Goal: Navigation & Orientation: Find specific page/section

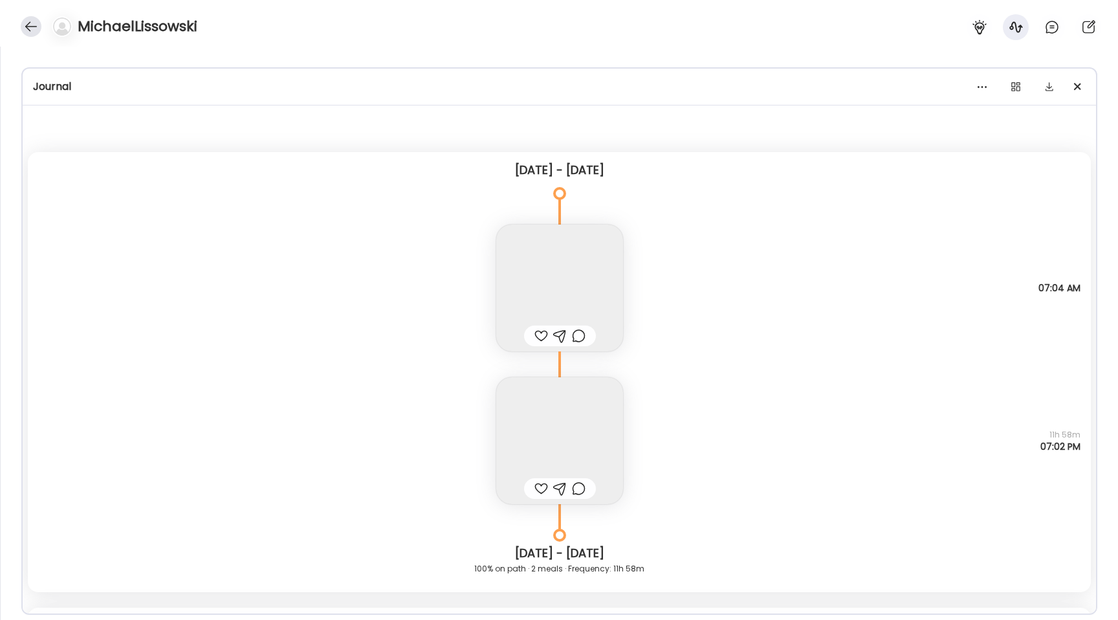
scroll to position [204, 0]
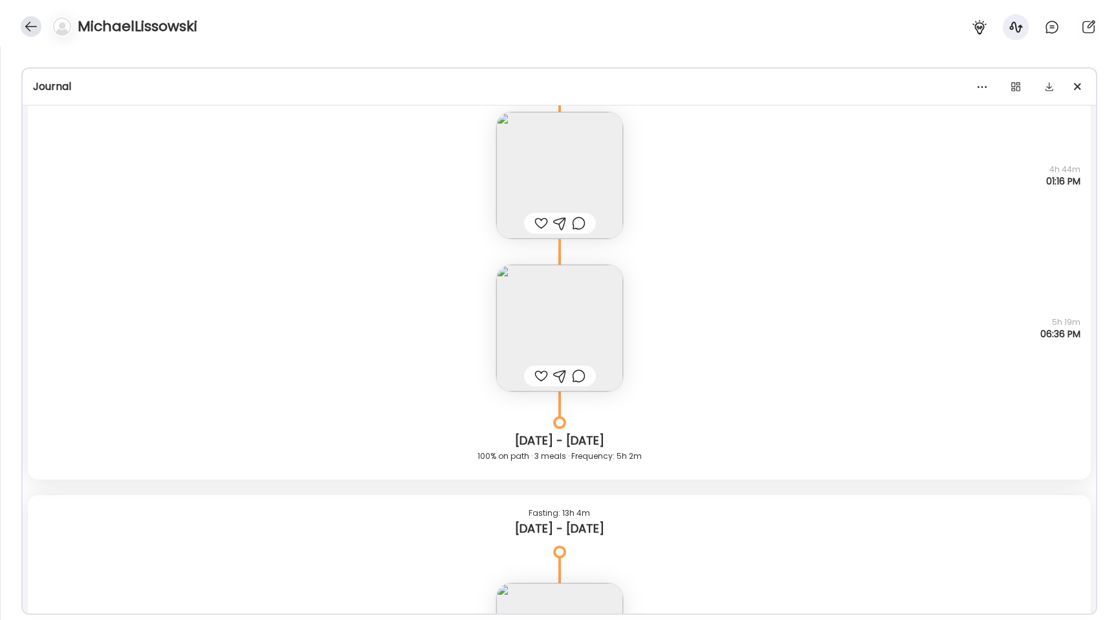
click at [30, 25] on div at bounding box center [31, 26] width 21 height 21
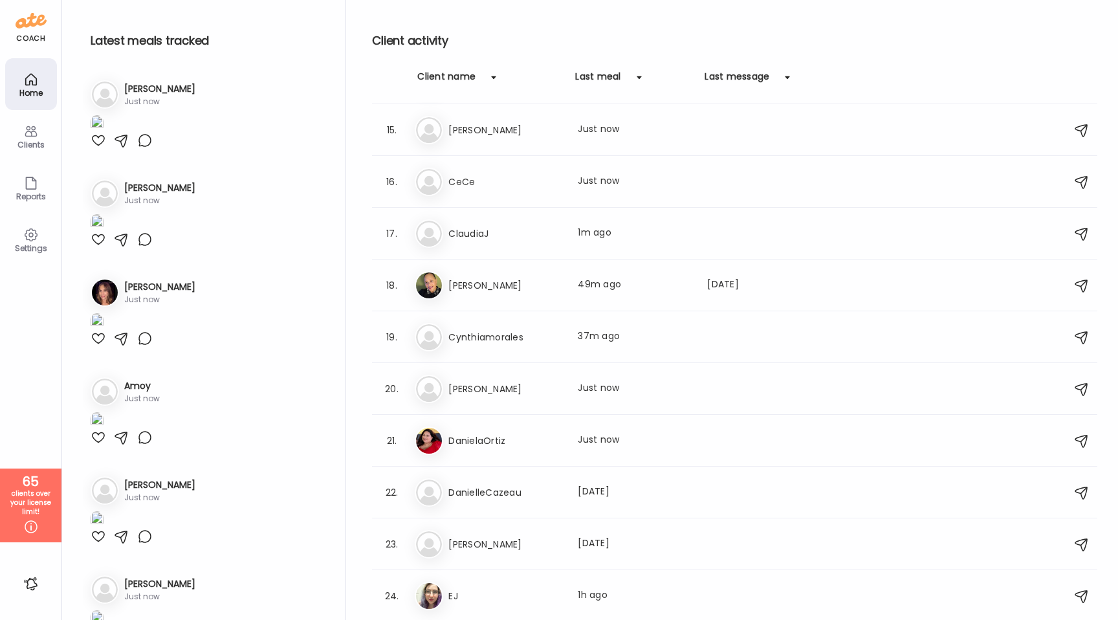
scroll to position [598, 0]
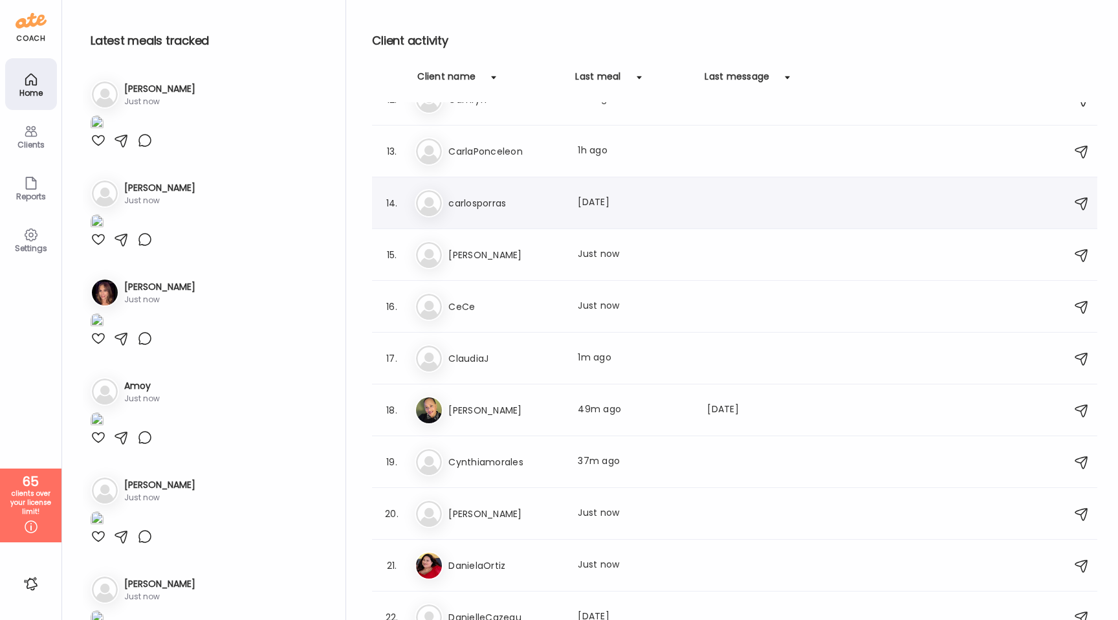
click at [538, 210] on h3 "carlosporras" at bounding box center [505, 203] width 114 height 16
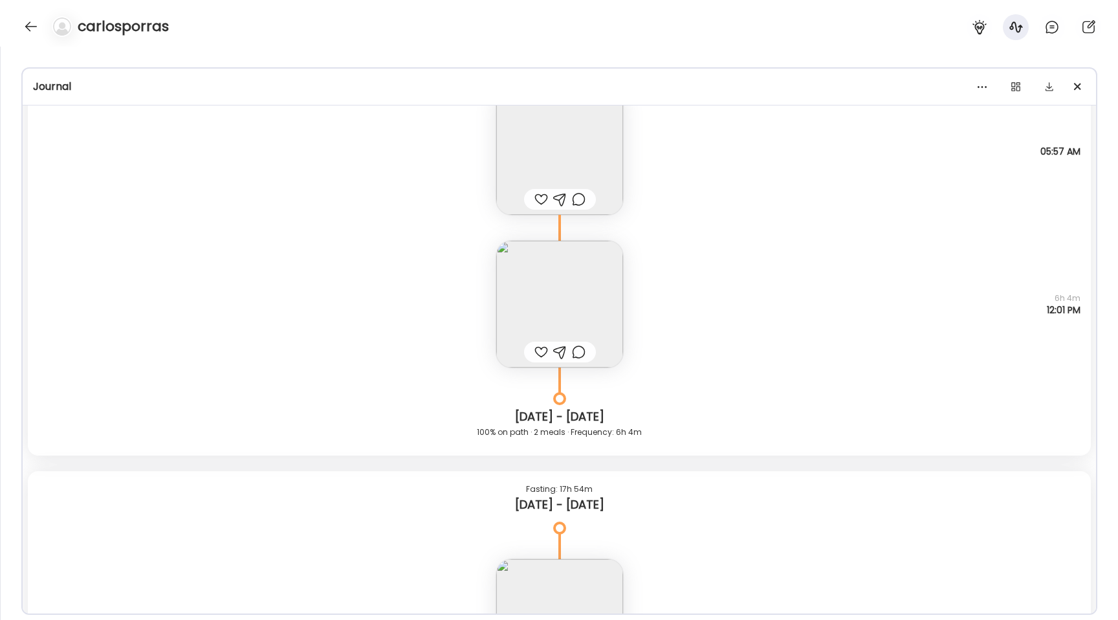
scroll to position [7578, 0]
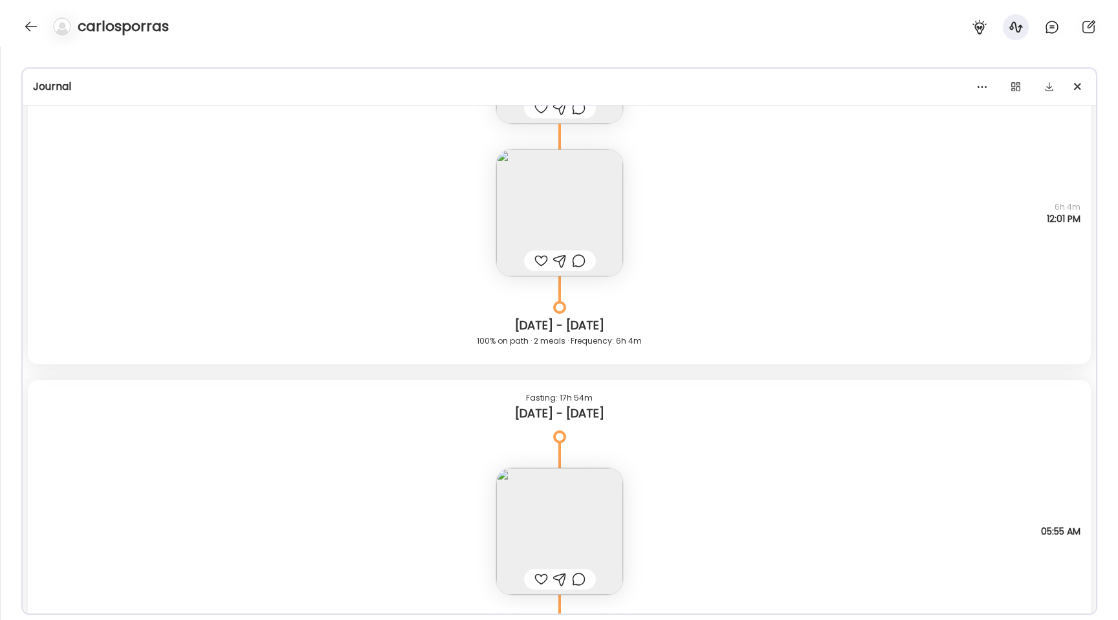
click at [538, 490] on img at bounding box center [559, 531] width 127 height 127
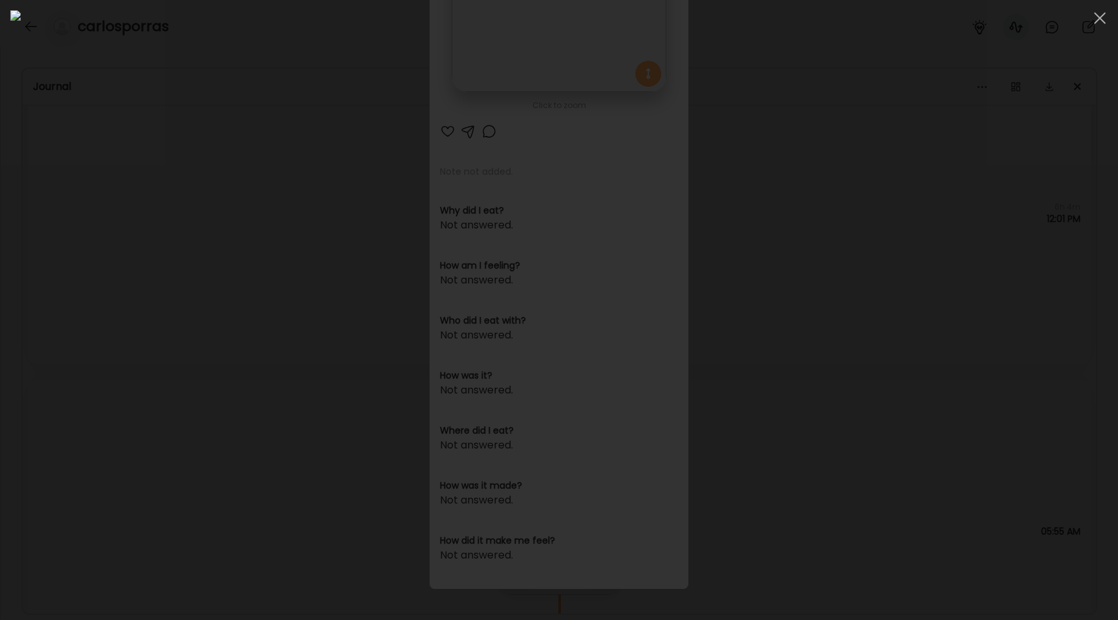
click at [202, 201] on div at bounding box center [558, 309] width 1097 height 599
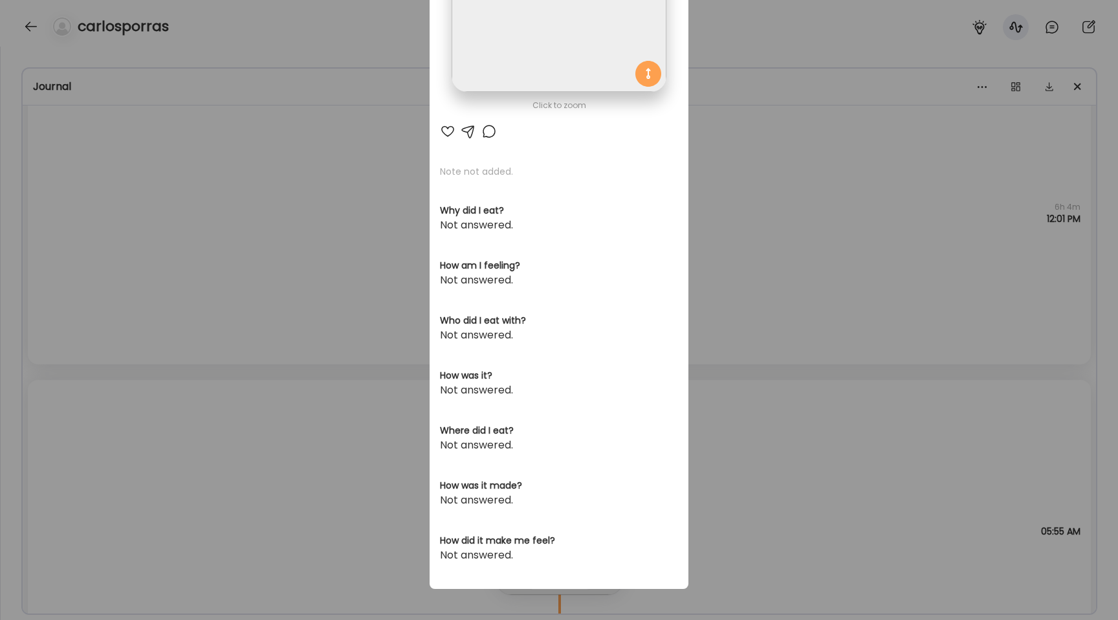
click at [202, 201] on div "Ate Coach Dashboard Wahoo! It’s official Take a moment to set up your Coach Pro…" at bounding box center [559, 310] width 1118 height 620
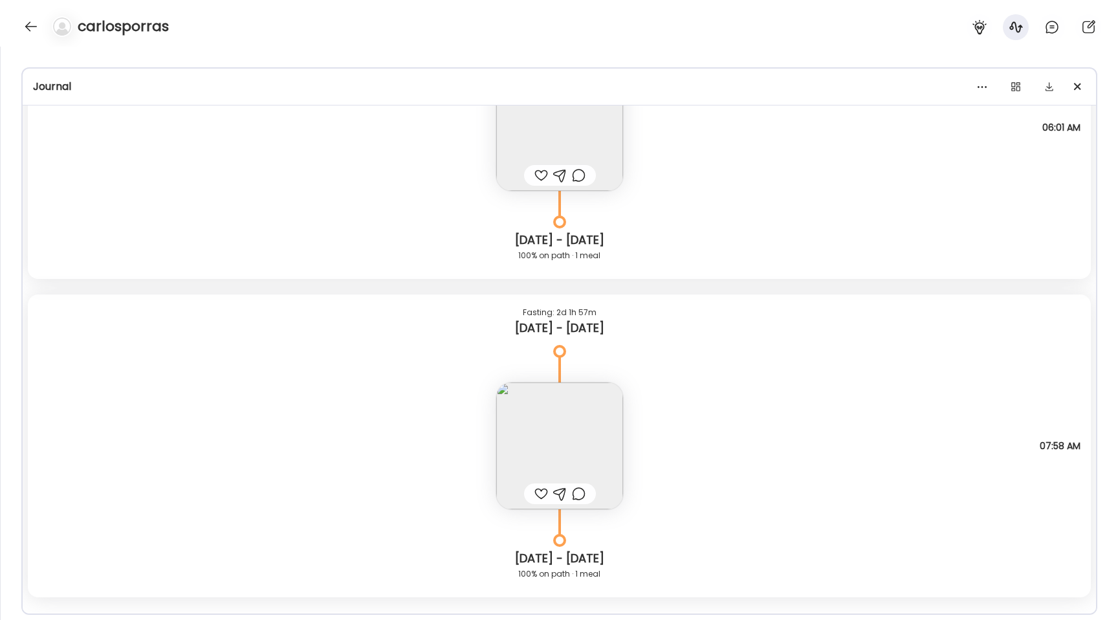
scroll to position [4567, 0]
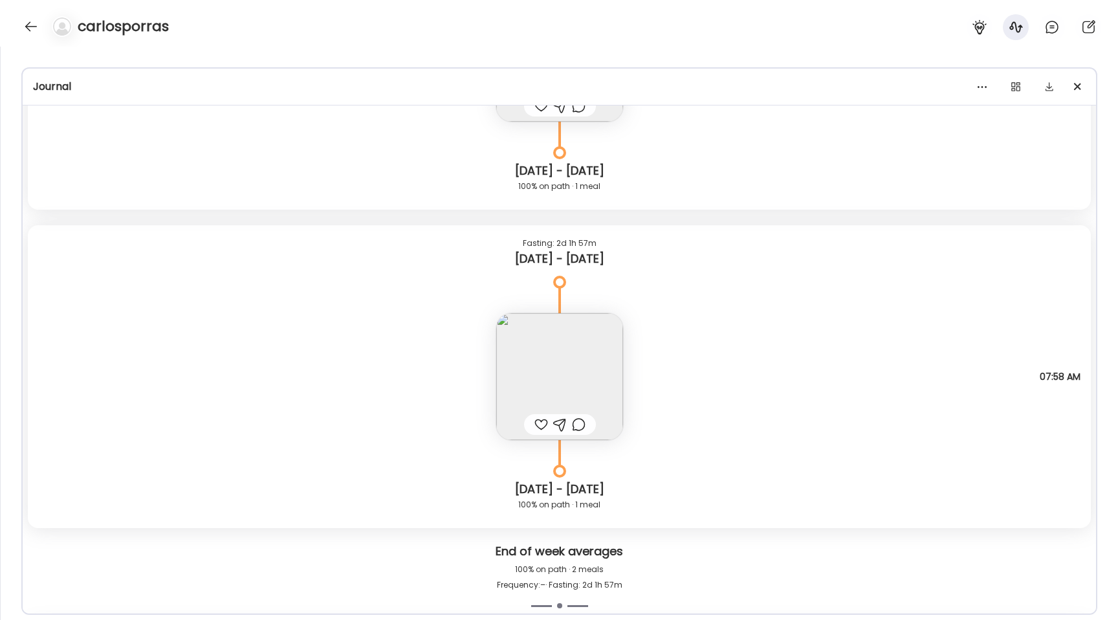
click at [545, 401] on img at bounding box center [559, 376] width 127 height 127
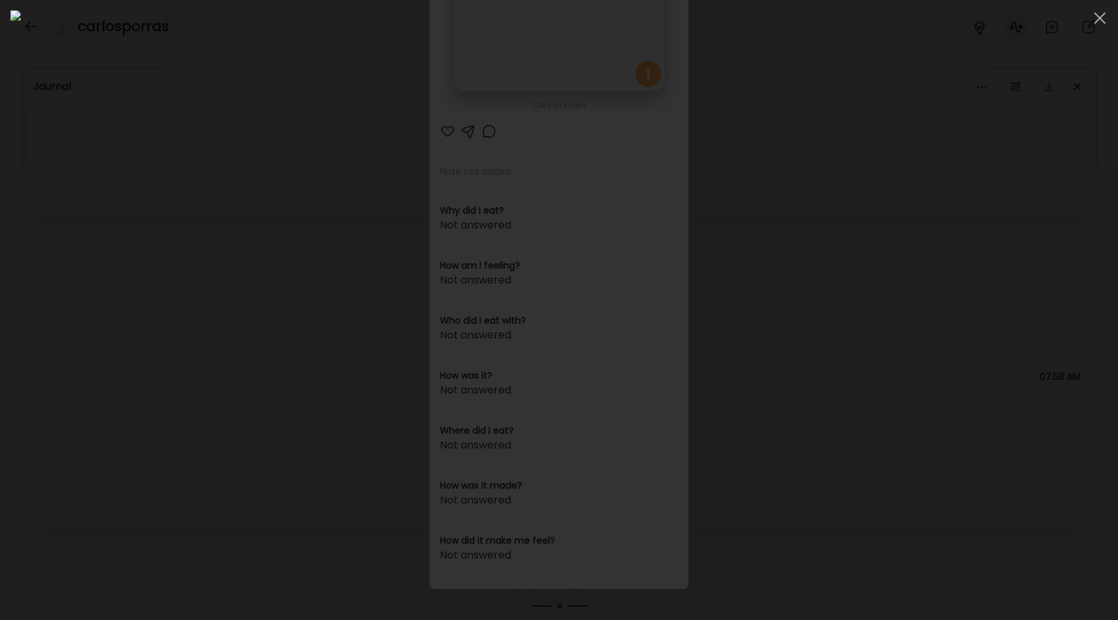
click at [173, 220] on div at bounding box center [558, 309] width 1097 height 599
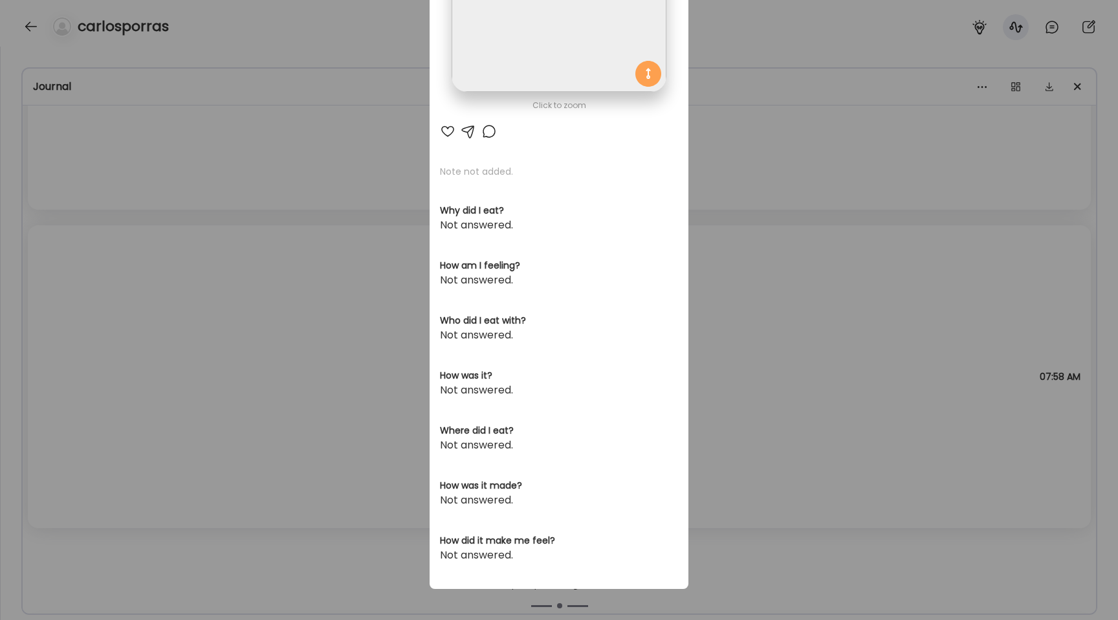
click at [173, 220] on div "Ate Coach Dashboard Wahoo! It’s official Take a moment to set up your Coach Pro…" at bounding box center [559, 310] width 1118 height 620
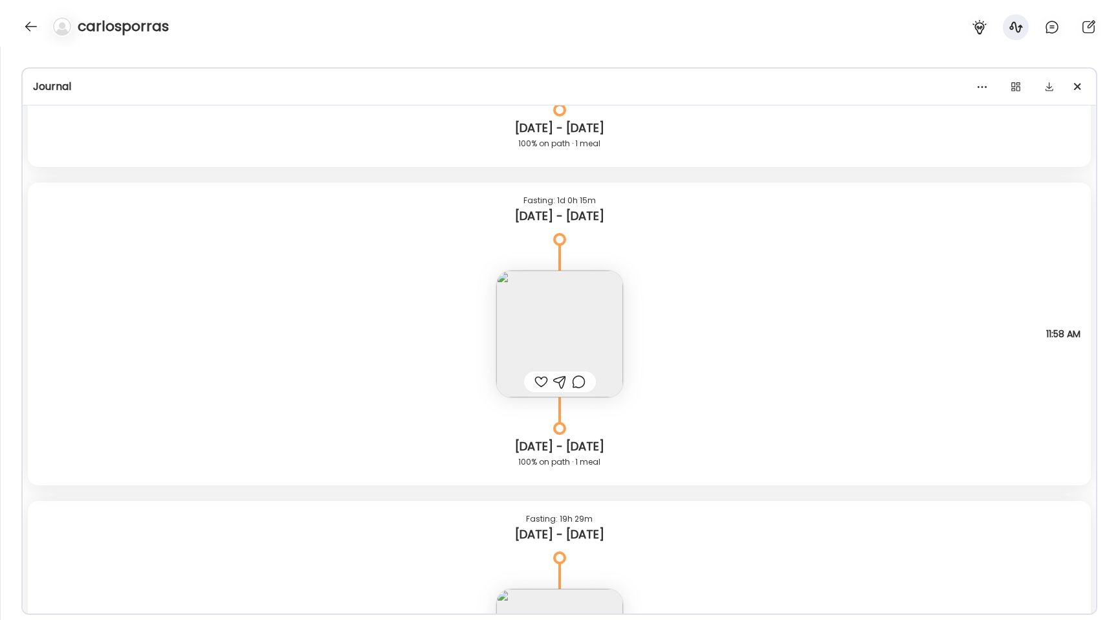
scroll to position [3522, 0]
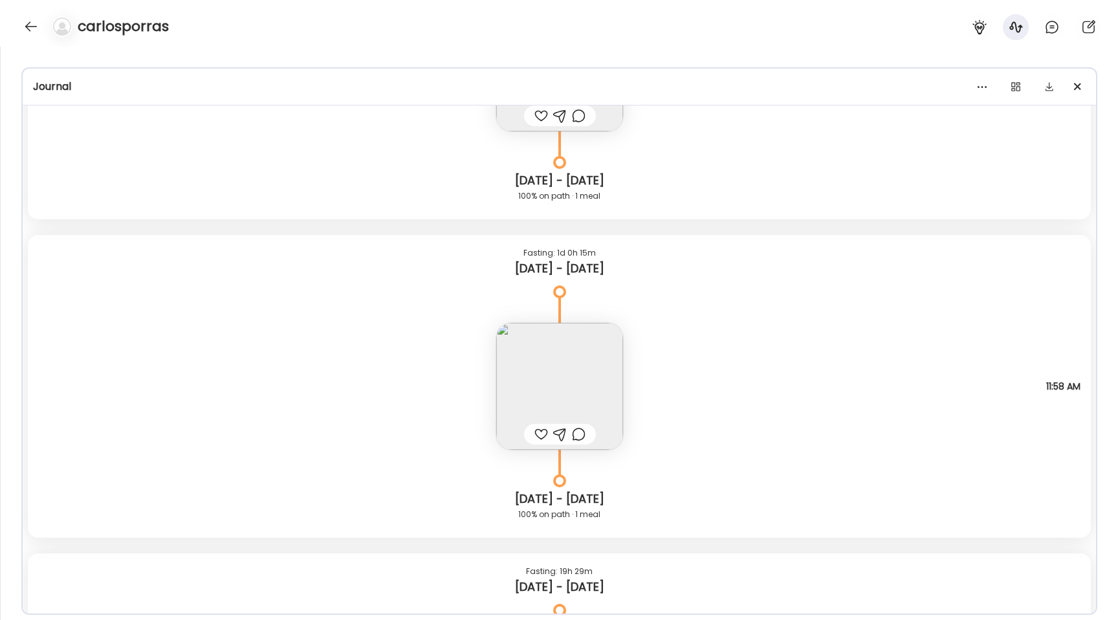
click at [545, 362] on img at bounding box center [559, 386] width 127 height 127
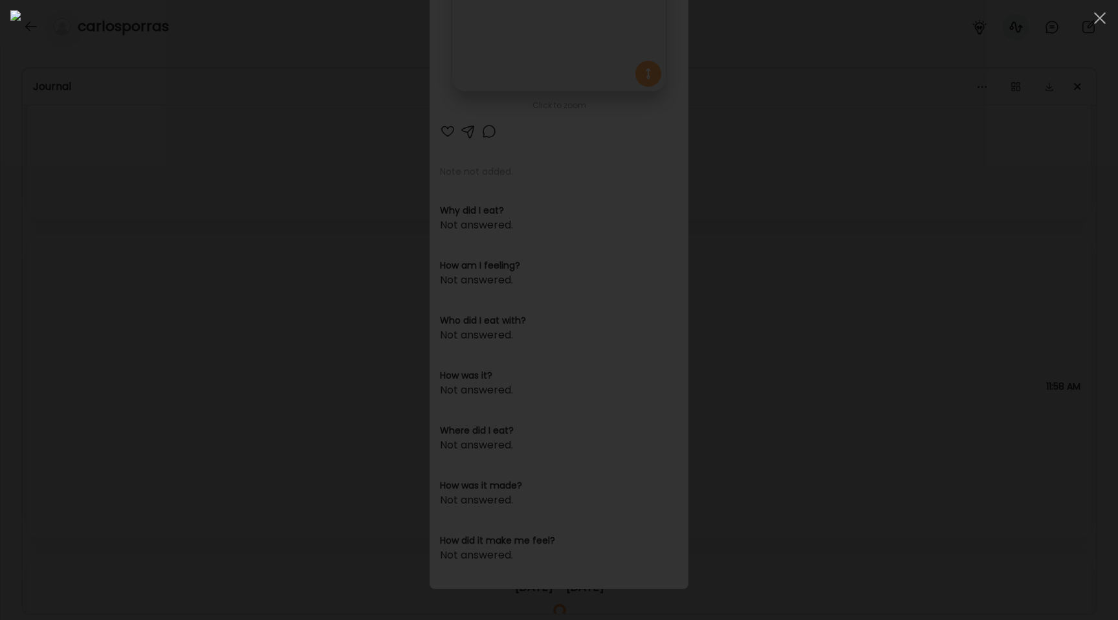
click at [123, 203] on div at bounding box center [558, 309] width 1097 height 599
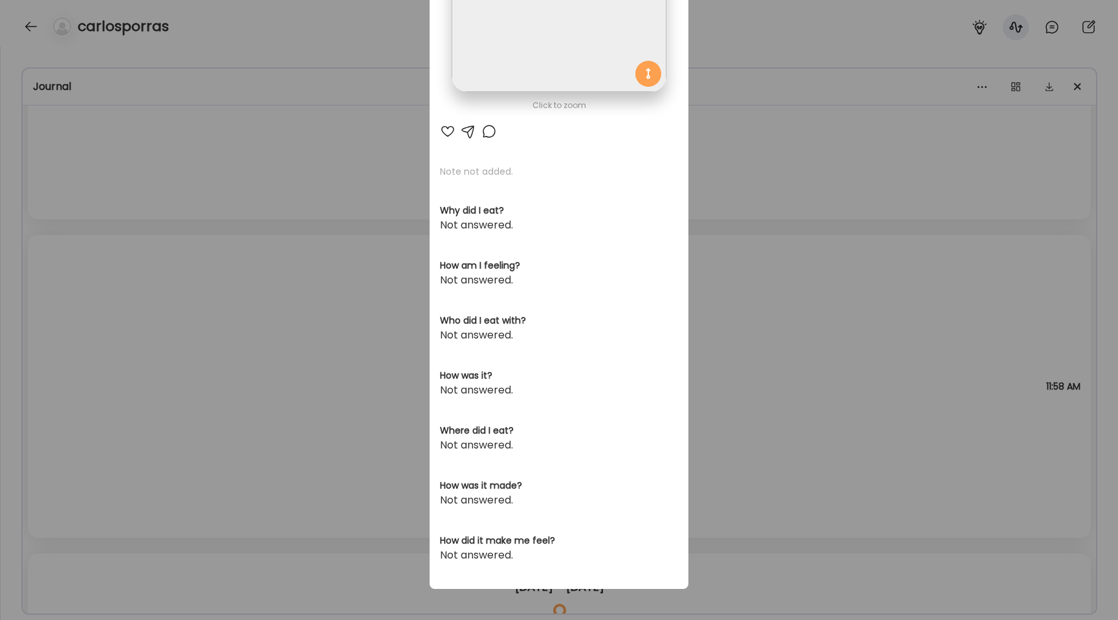
click at [123, 203] on div "Ate Coach Dashboard Wahoo! It’s official Take a moment to set up your Coach Pro…" at bounding box center [559, 310] width 1118 height 620
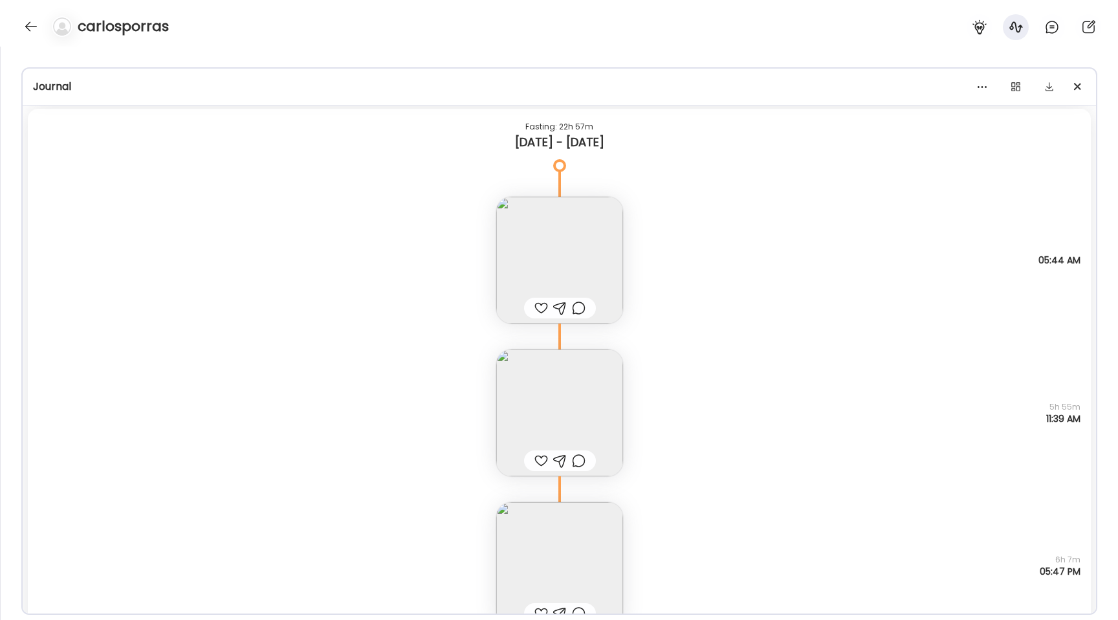
scroll to position [1464, 0]
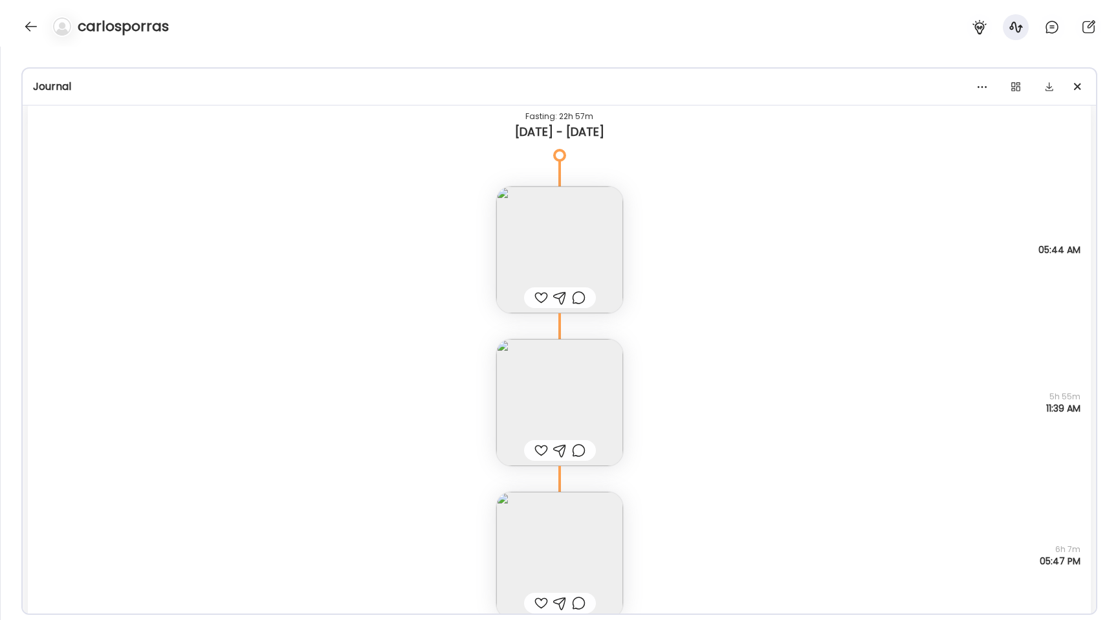
click at [549, 401] on img at bounding box center [559, 402] width 127 height 127
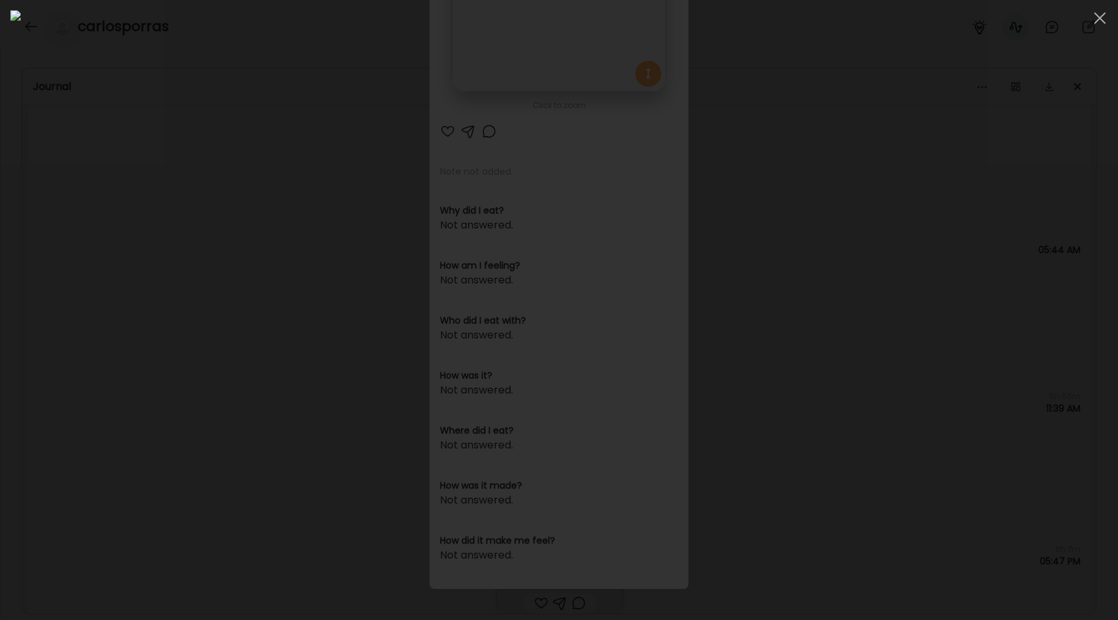
click at [185, 276] on div at bounding box center [558, 309] width 1097 height 599
click at [185, 276] on div "Ate Coach Dashboard Wahoo! It’s official Take a moment to set up your Coach Pro…" at bounding box center [559, 310] width 1118 height 620
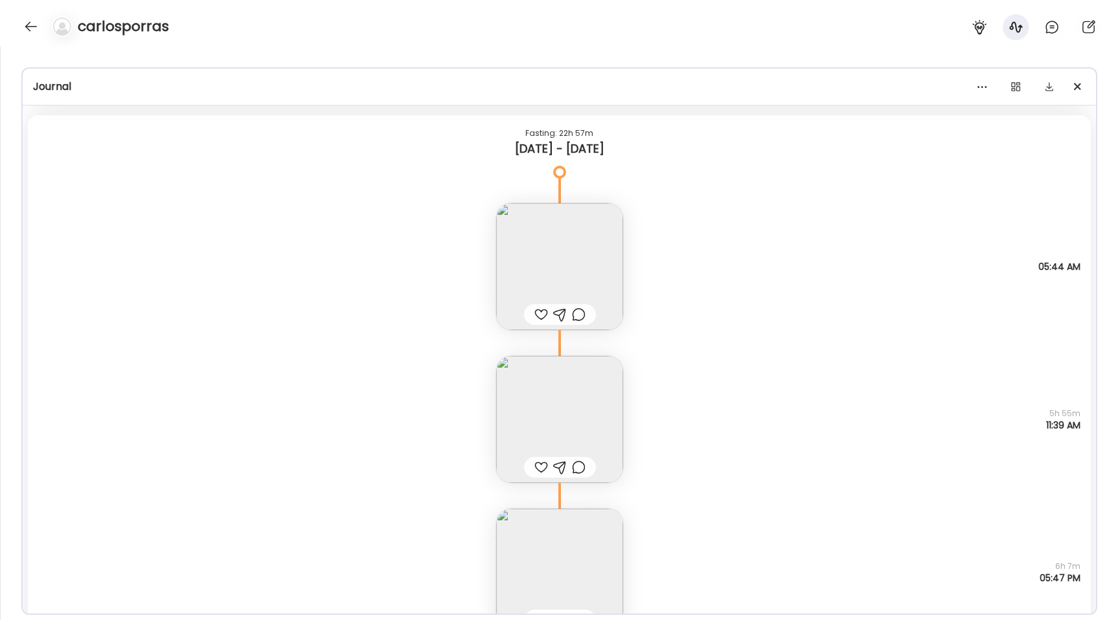
scroll to position [1464, 0]
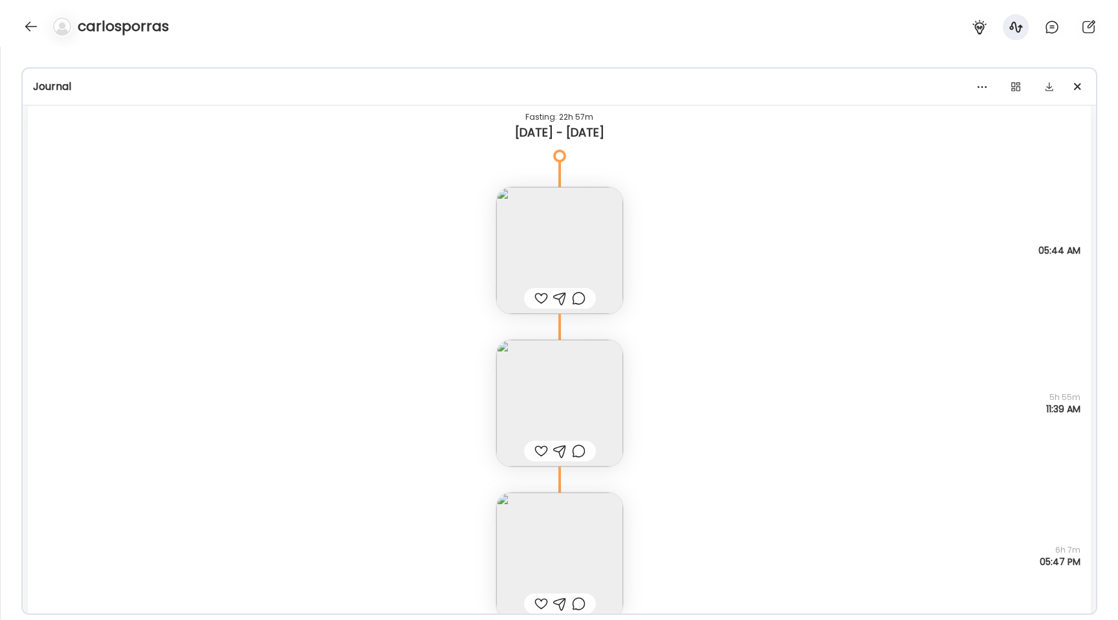
click at [583, 243] on img at bounding box center [559, 250] width 127 height 127
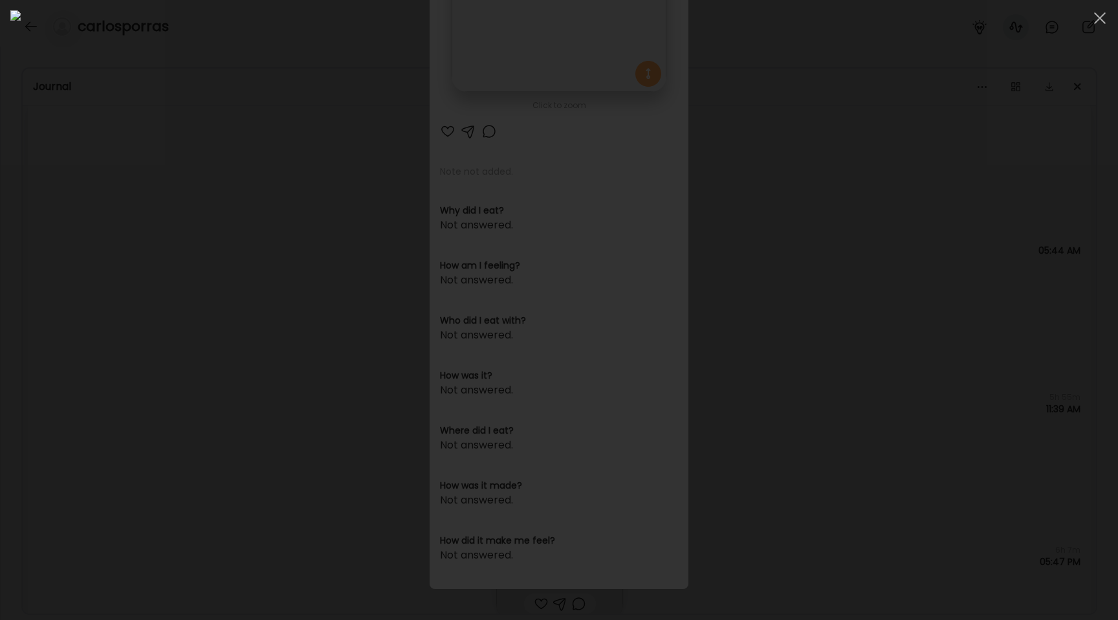
click at [214, 343] on div at bounding box center [558, 309] width 1097 height 599
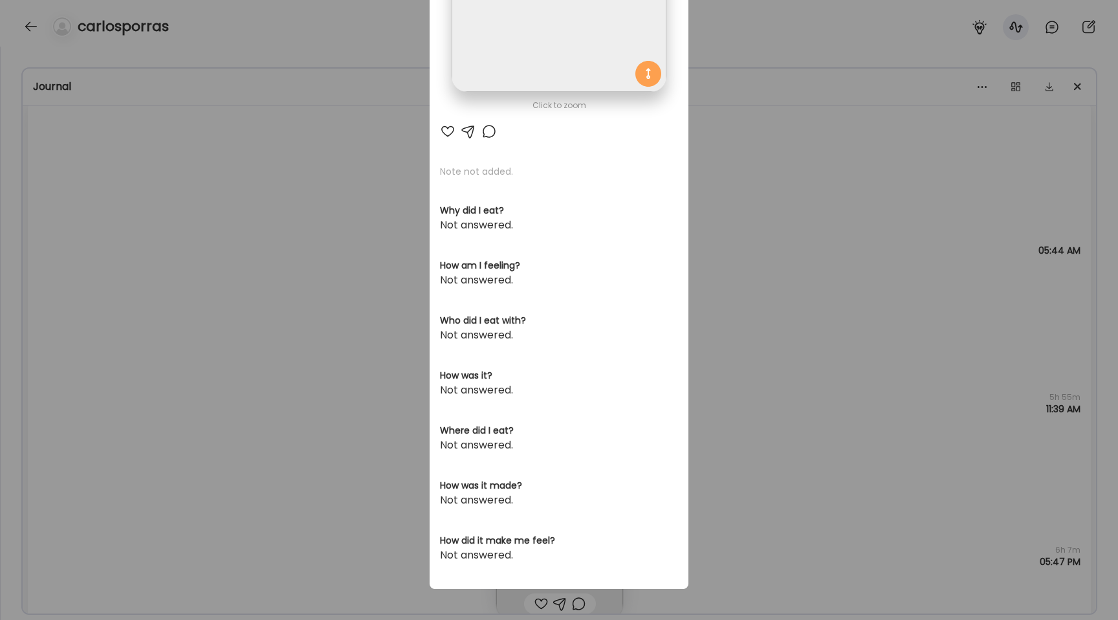
click at [222, 342] on div "Ate Coach Dashboard Wahoo! It’s official Take a moment to set up your Coach Pro…" at bounding box center [559, 310] width 1118 height 620
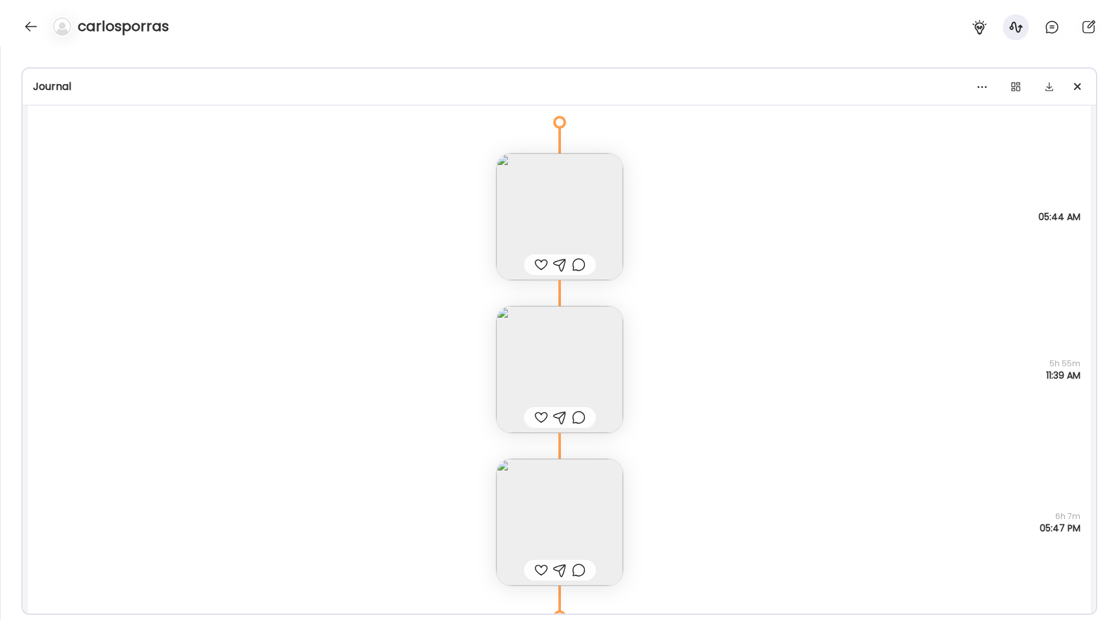
scroll to position [1499, 0]
click at [554, 369] on img at bounding box center [559, 367] width 127 height 127
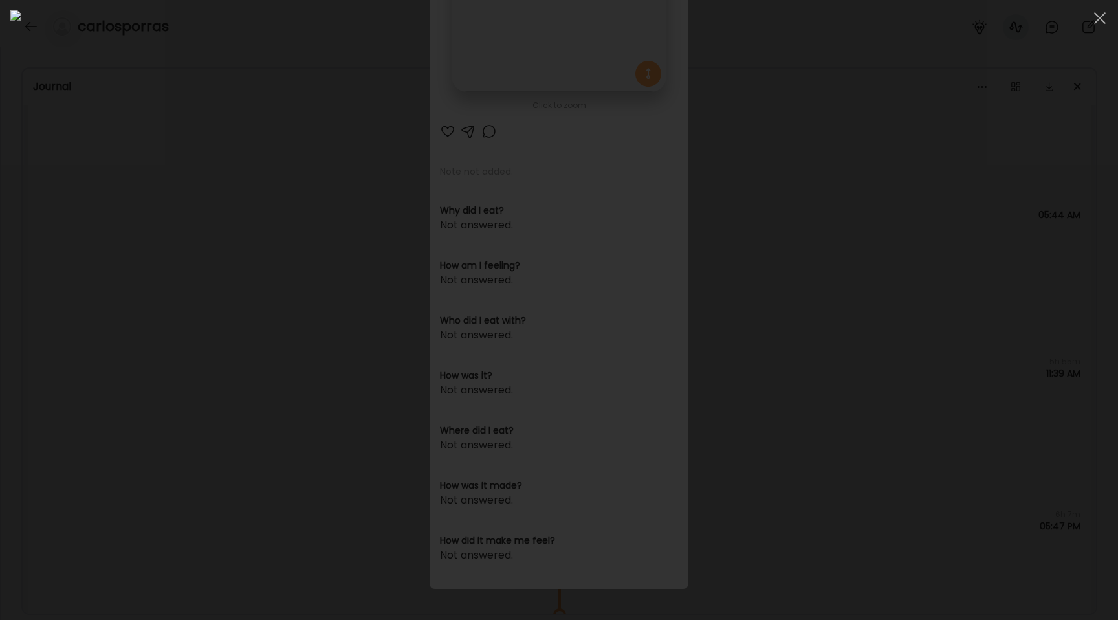
click at [155, 324] on div at bounding box center [558, 309] width 1097 height 599
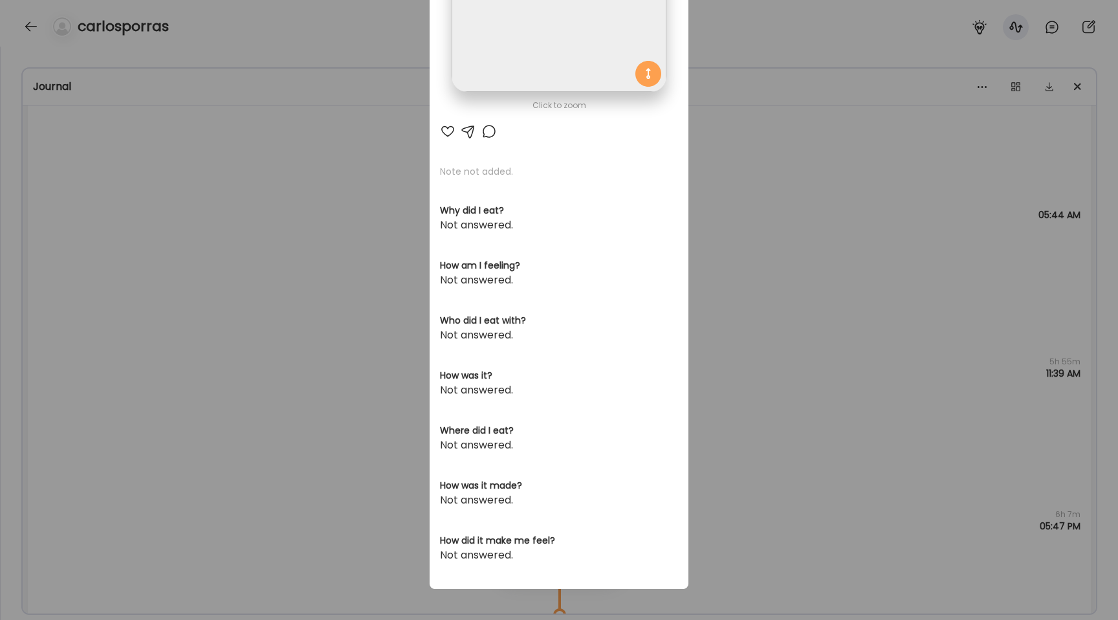
click at [155, 324] on div "Ate Coach Dashboard Wahoo! It’s official Take a moment to set up your Coach Pro…" at bounding box center [559, 310] width 1118 height 620
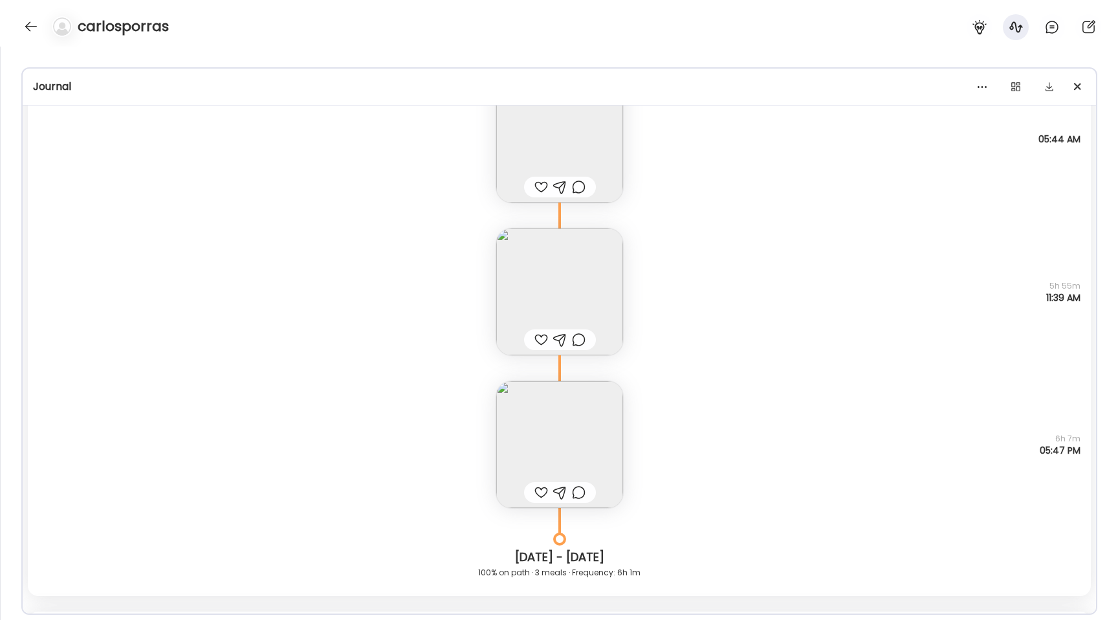
scroll to position [1579, 0]
click at [527, 458] on img at bounding box center [559, 440] width 127 height 127
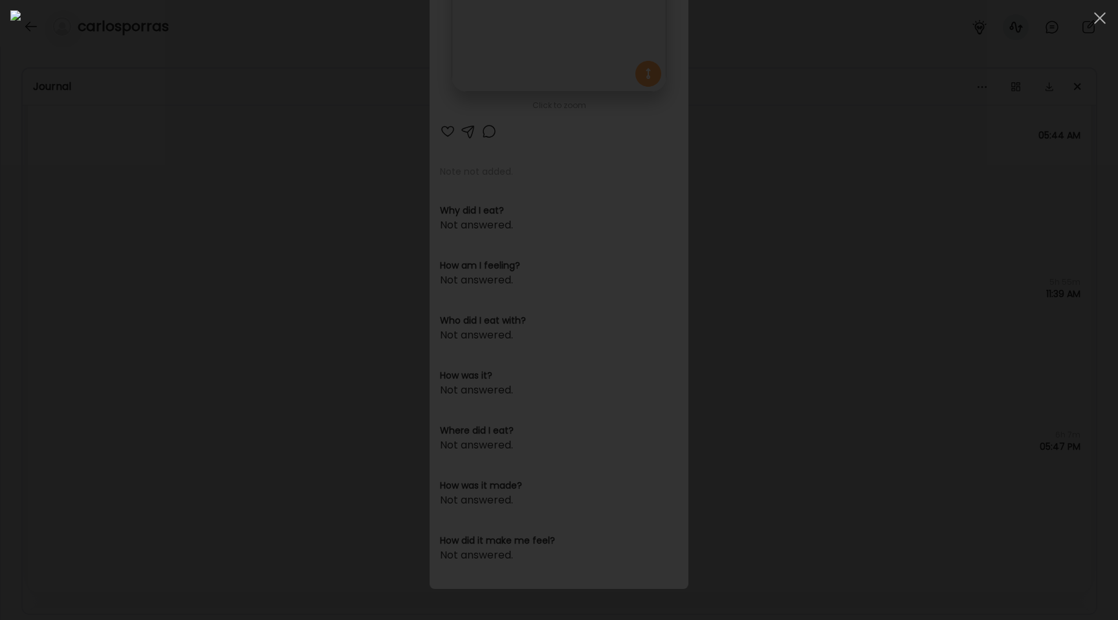
click at [156, 251] on div at bounding box center [558, 309] width 1097 height 599
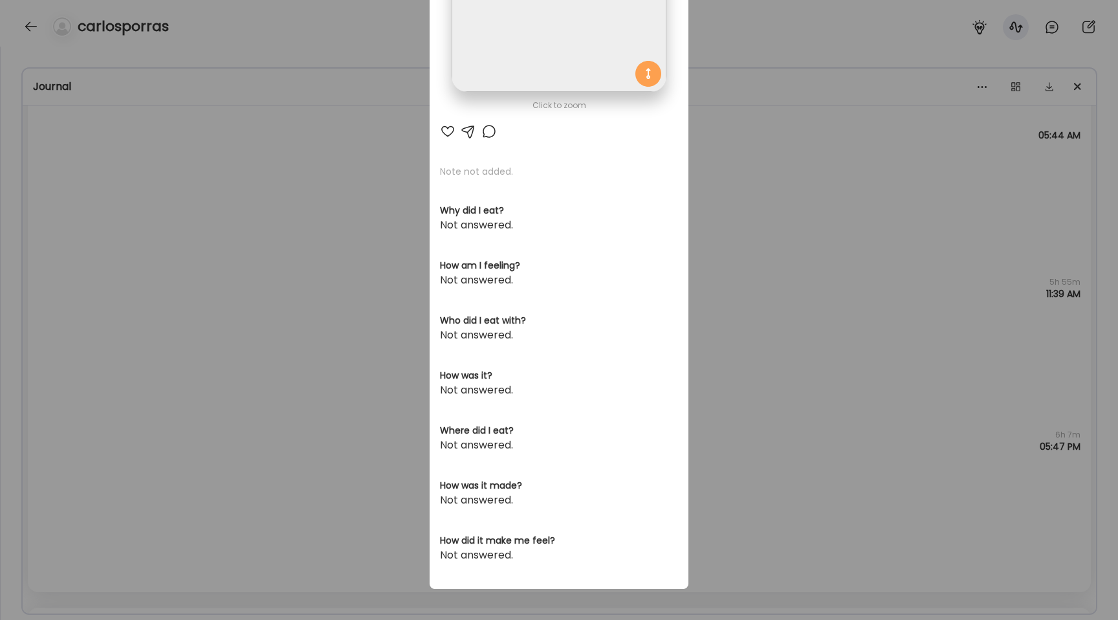
click at [156, 251] on div "Ate Coach Dashboard Wahoo! It’s official Take a moment to set up your Coach Pro…" at bounding box center [559, 310] width 1118 height 620
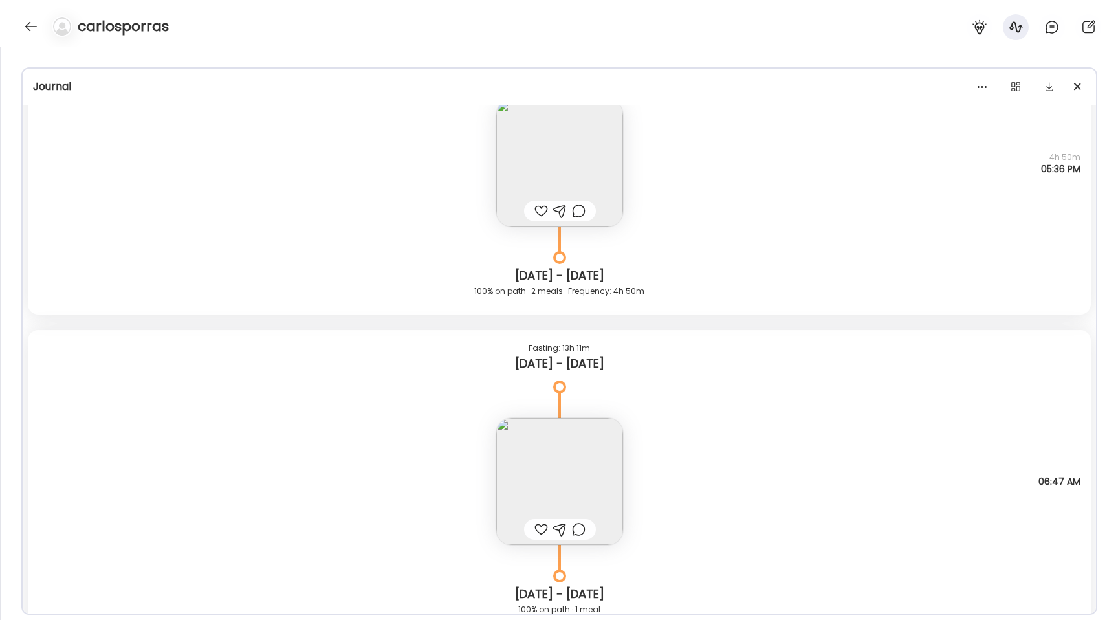
scroll to position [847, 0]
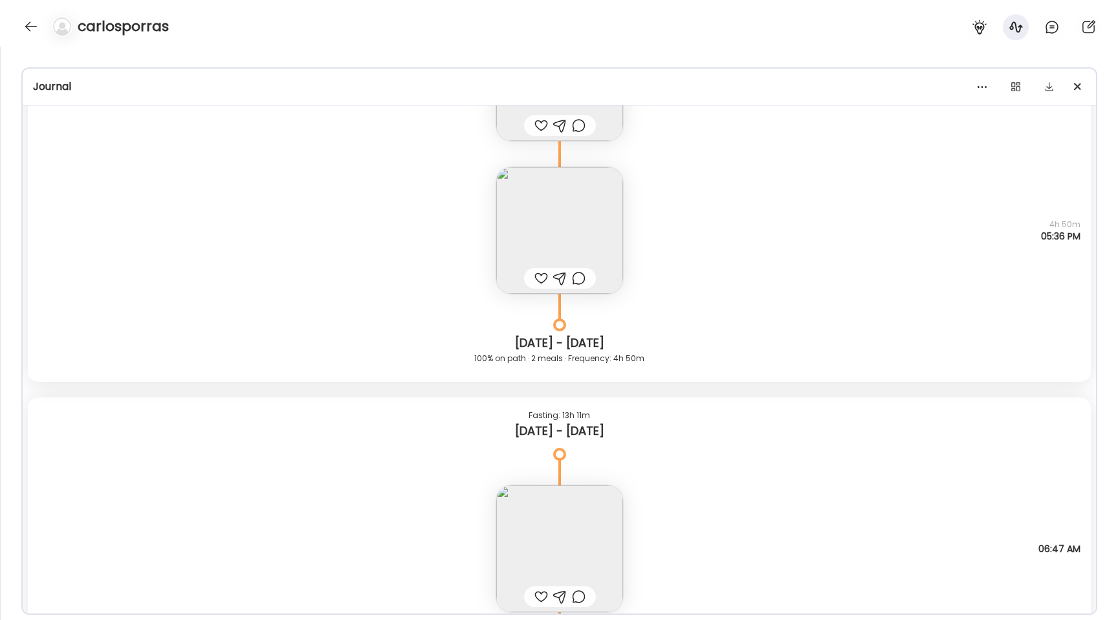
click at [541, 219] on img at bounding box center [559, 230] width 127 height 127
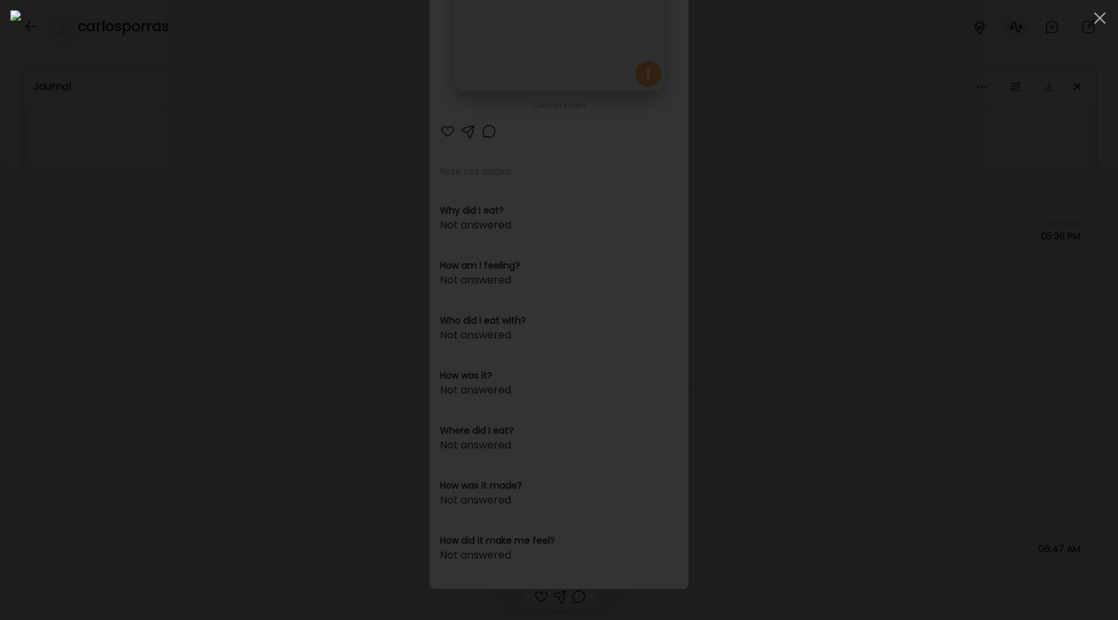
click at [142, 191] on div at bounding box center [558, 309] width 1097 height 599
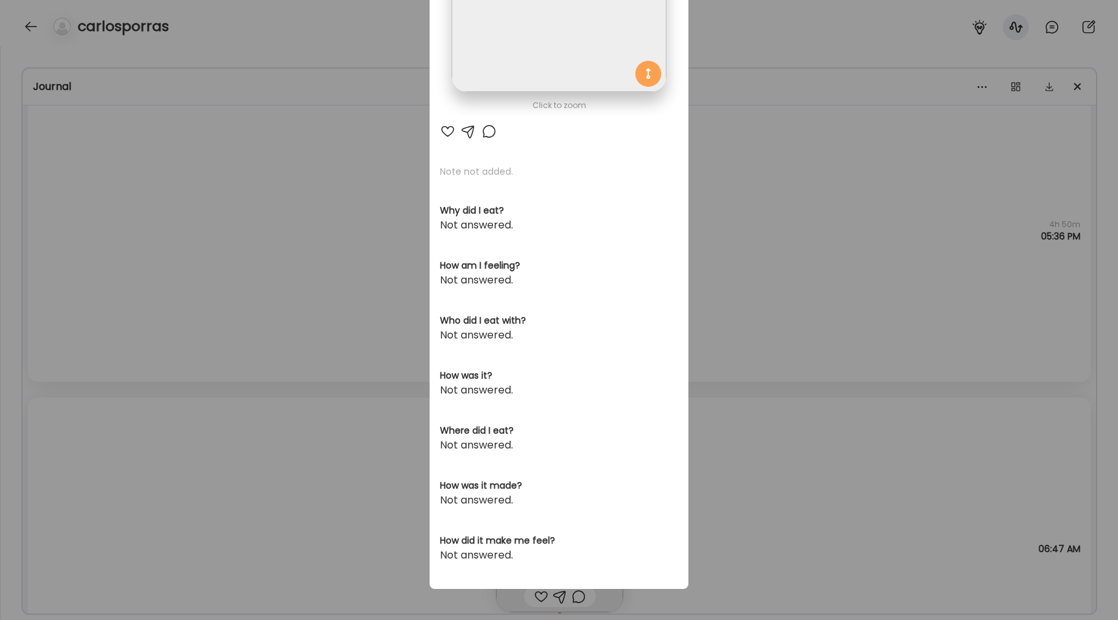
click at [142, 191] on div "Ate Coach Dashboard Wahoo! It’s official Take a moment to set up your Coach Pro…" at bounding box center [559, 310] width 1118 height 620
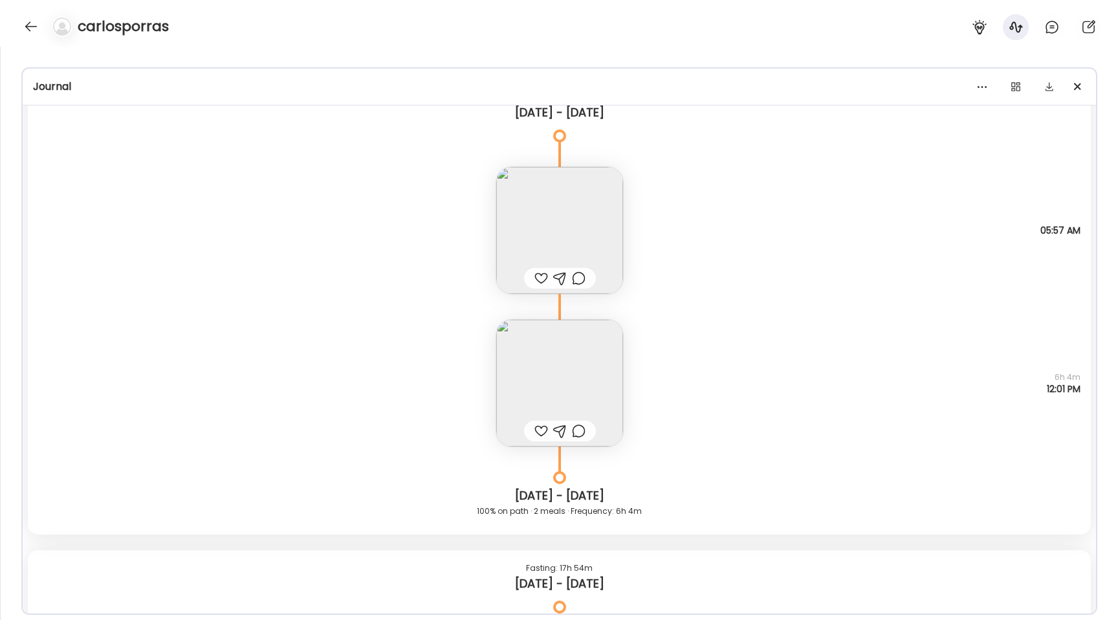
scroll to position [7385, 0]
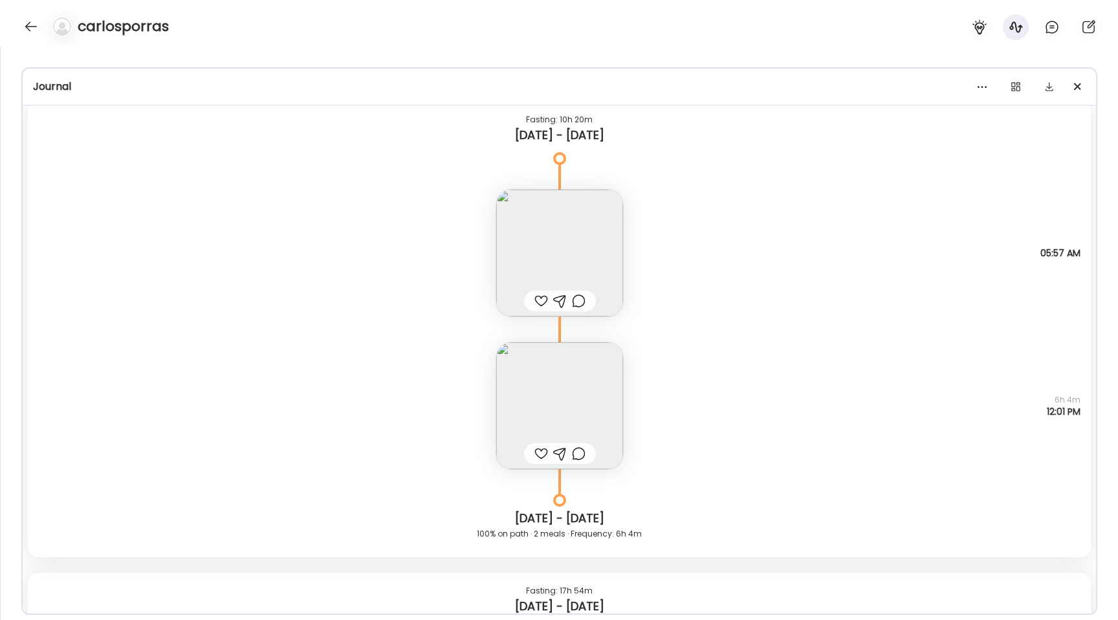
click at [510, 370] on img at bounding box center [559, 405] width 127 height 127
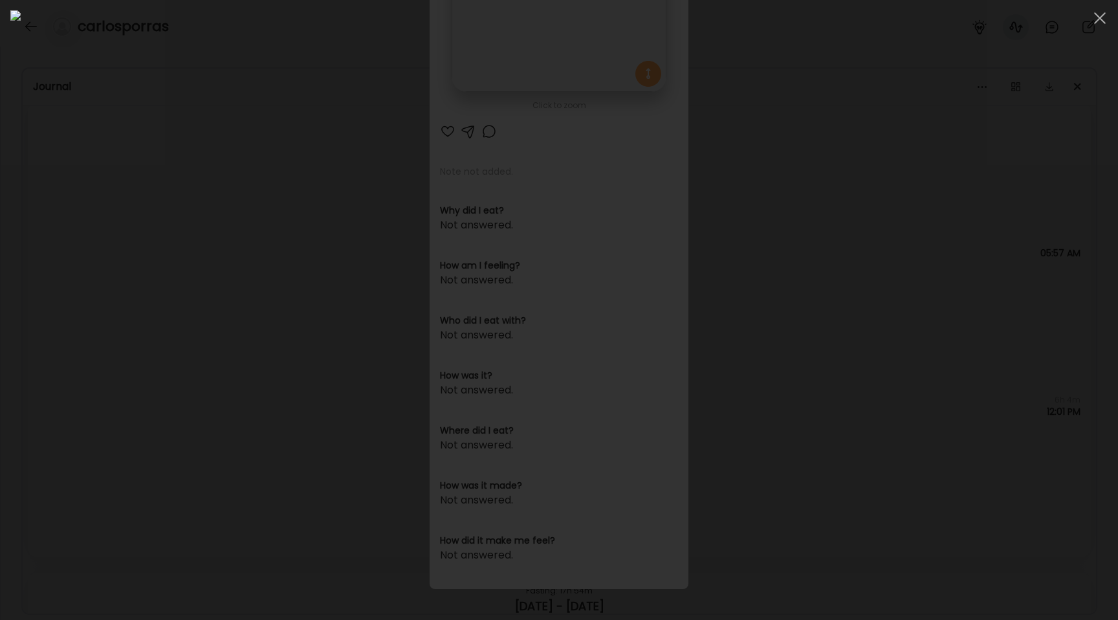
click at [132, 242] on div at bounding box center [558, 309] width 1097 height 599
click at [132, 242] on div "Ate Coach Dashboard Wahoo! It’s official Take a moment to set up your Coach Pro…" at bounding box center [559, 310] width 1118 height 620
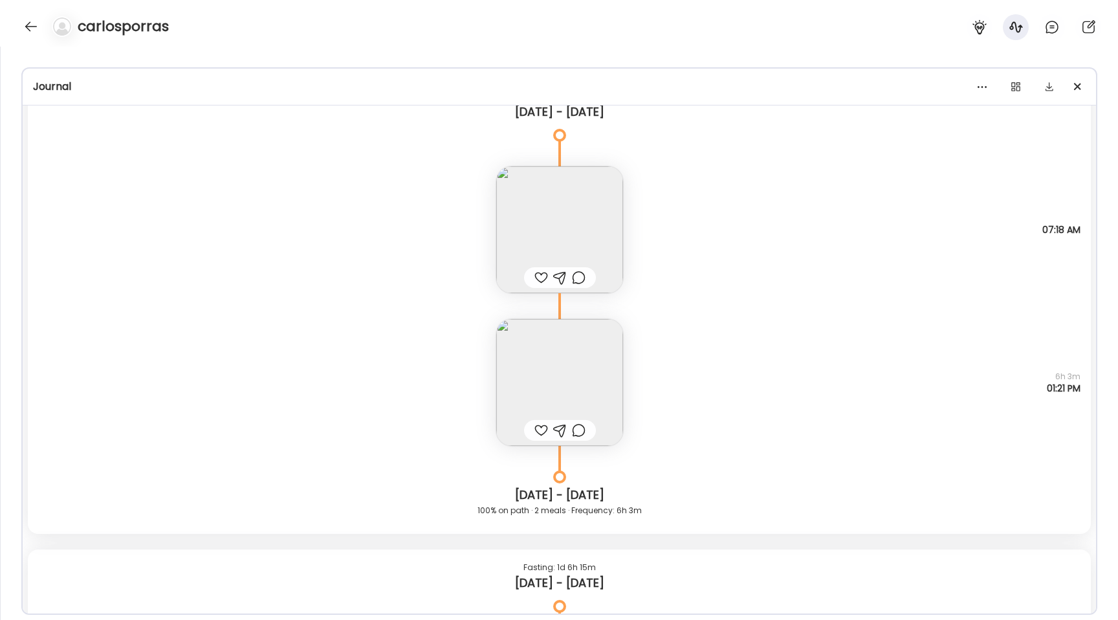
scroll to position [6508, 0]
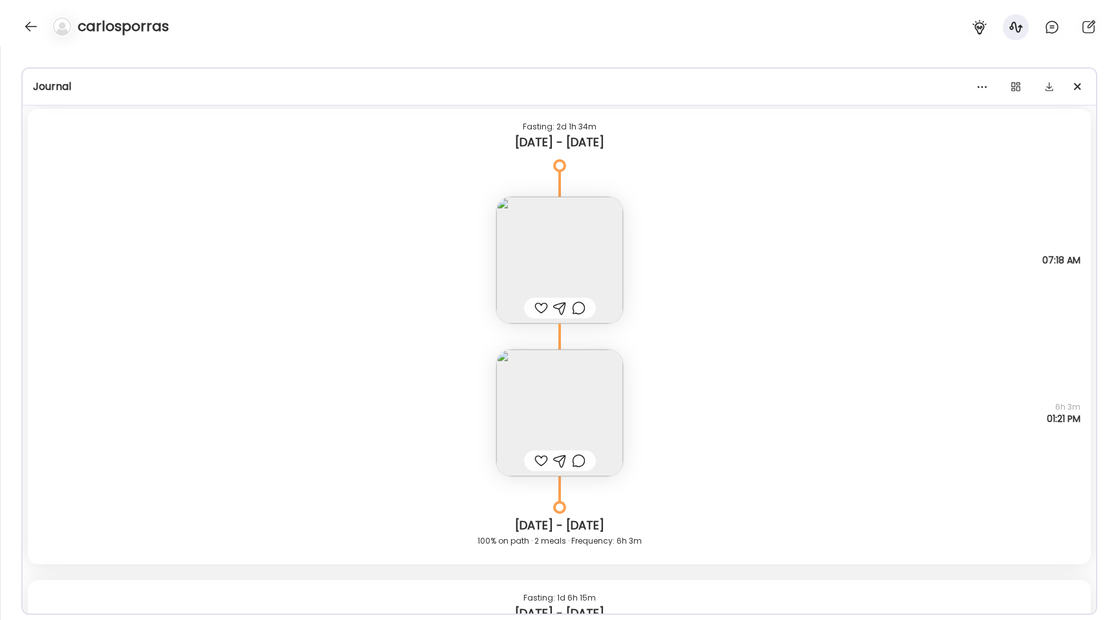
click at [547, 402] on img at bounding box center [559, 412] width 127 height 127
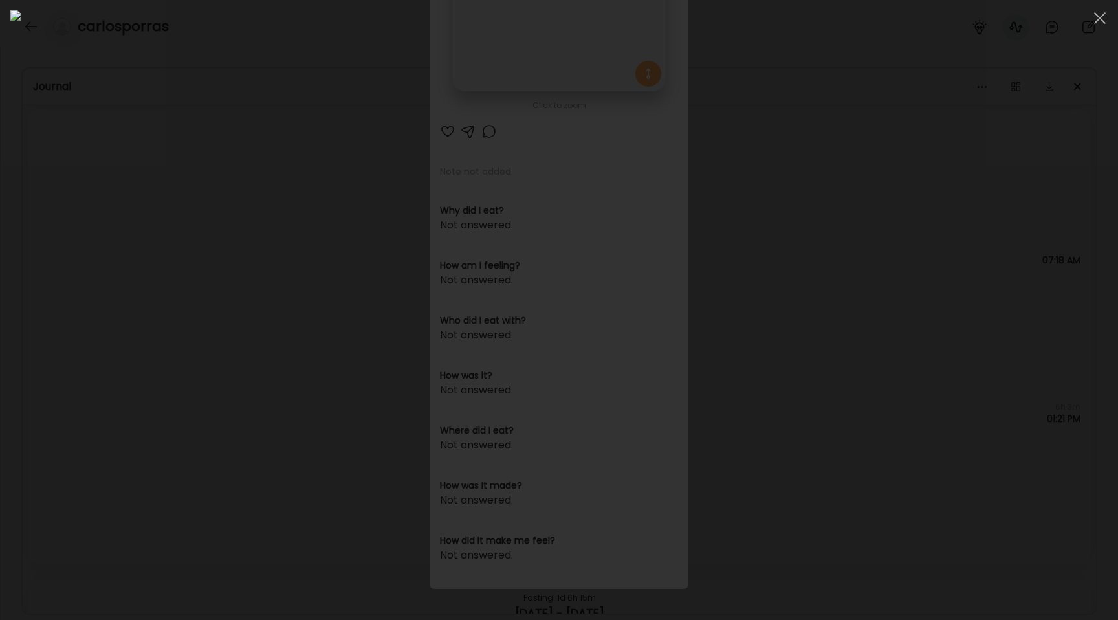
click at [113, 226] on div at bounding box center [558, 309] width 1097 height 599
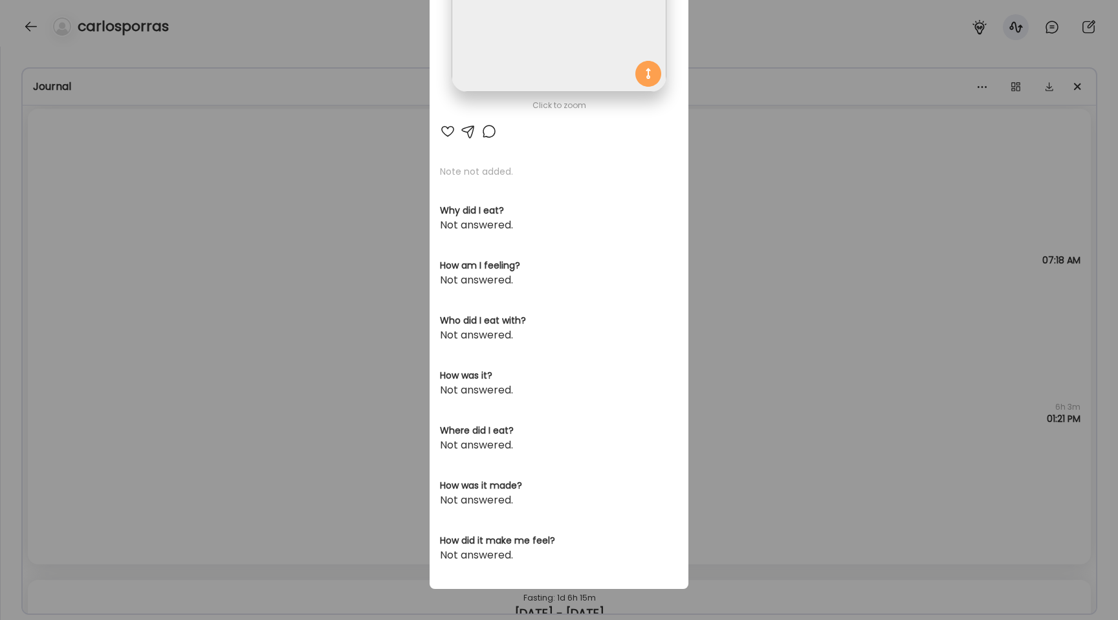
click at [113, 226] on div "Ate Coach Dashboard Wahoo! It’s official Take a moment to set up your Coach Pro…" at bounding box center [559, 310] width 1118 height 620
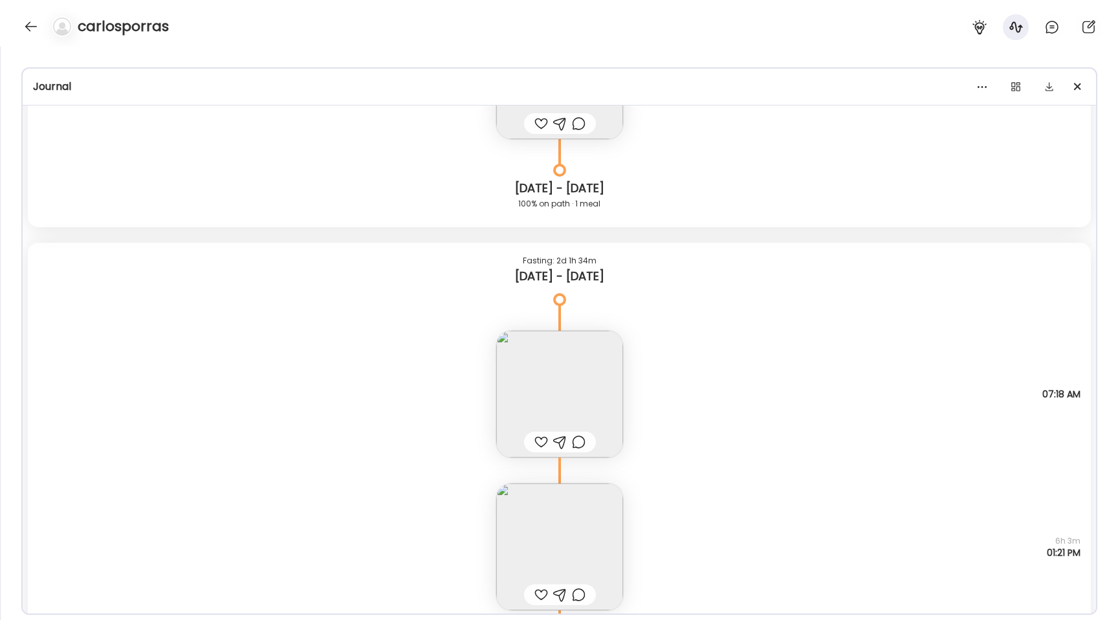
scroll to position [6369, 0]
